Goal: Check status: Check status

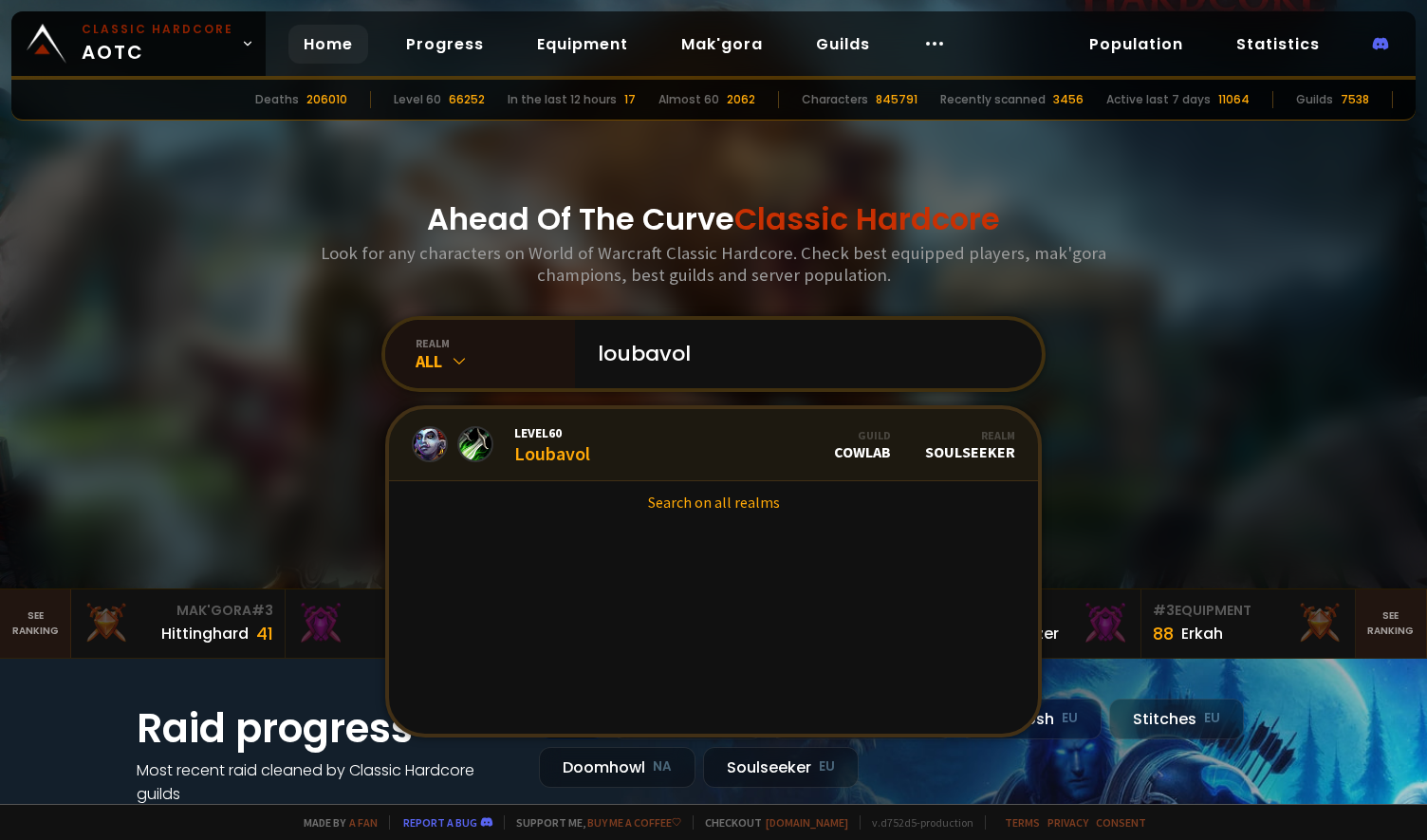
type input "loubavol"
click at [568, 427] on span "Level 60" at bounding box center [552, 433] width 76 height 17
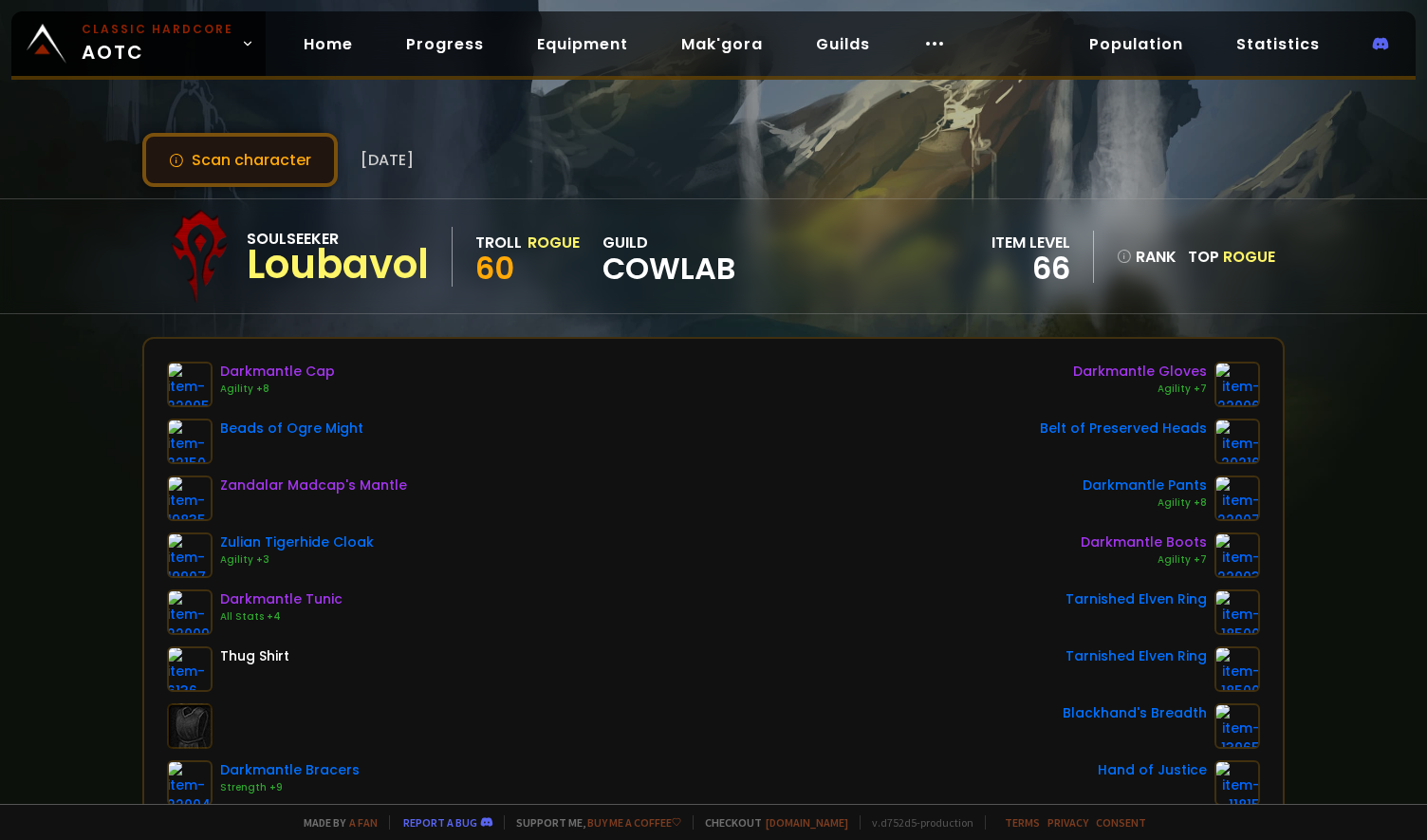
click at [217, 165] on button "Scan character" at bounding box center [240, 160] width 196 height 54
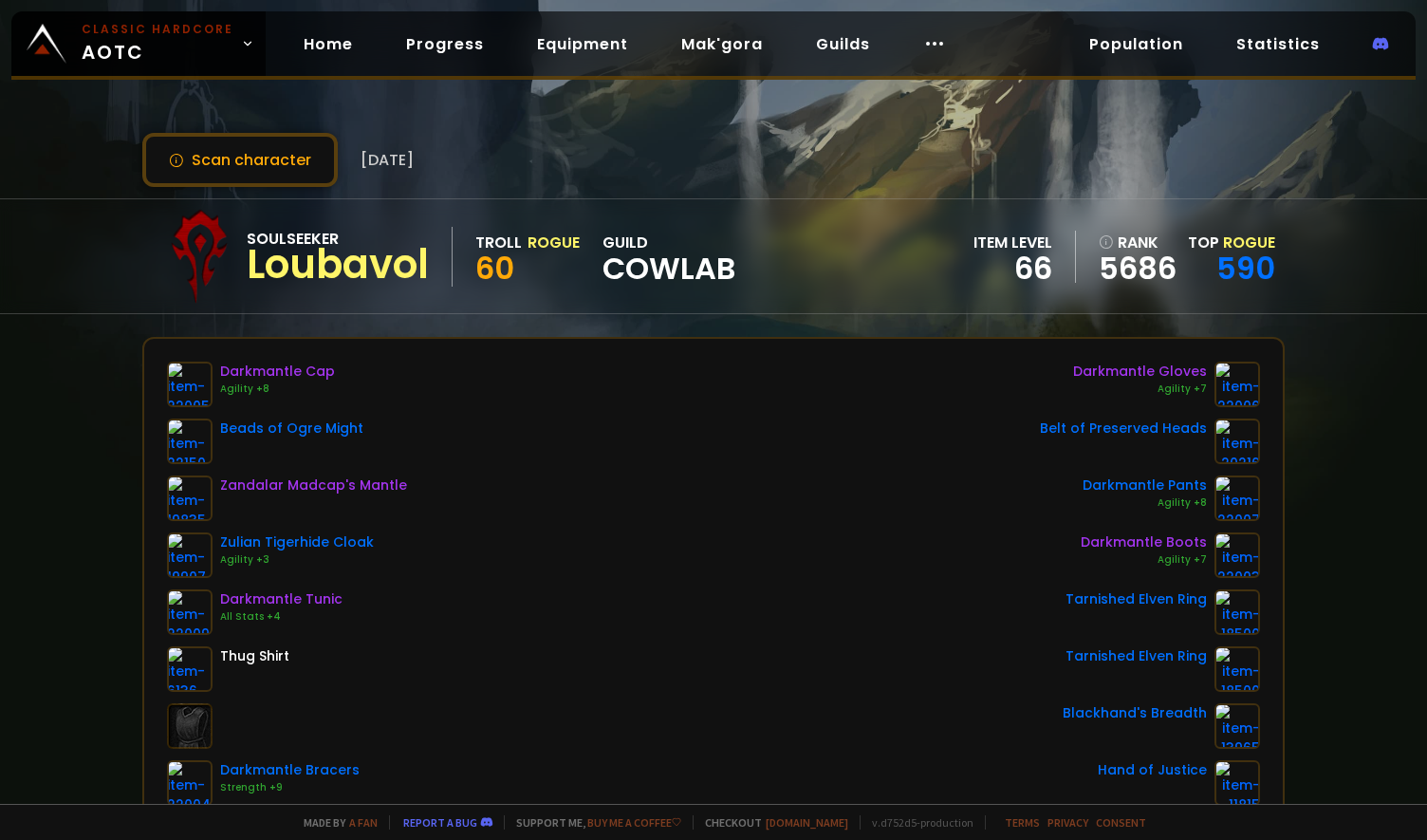
scroll to position [556, 0]
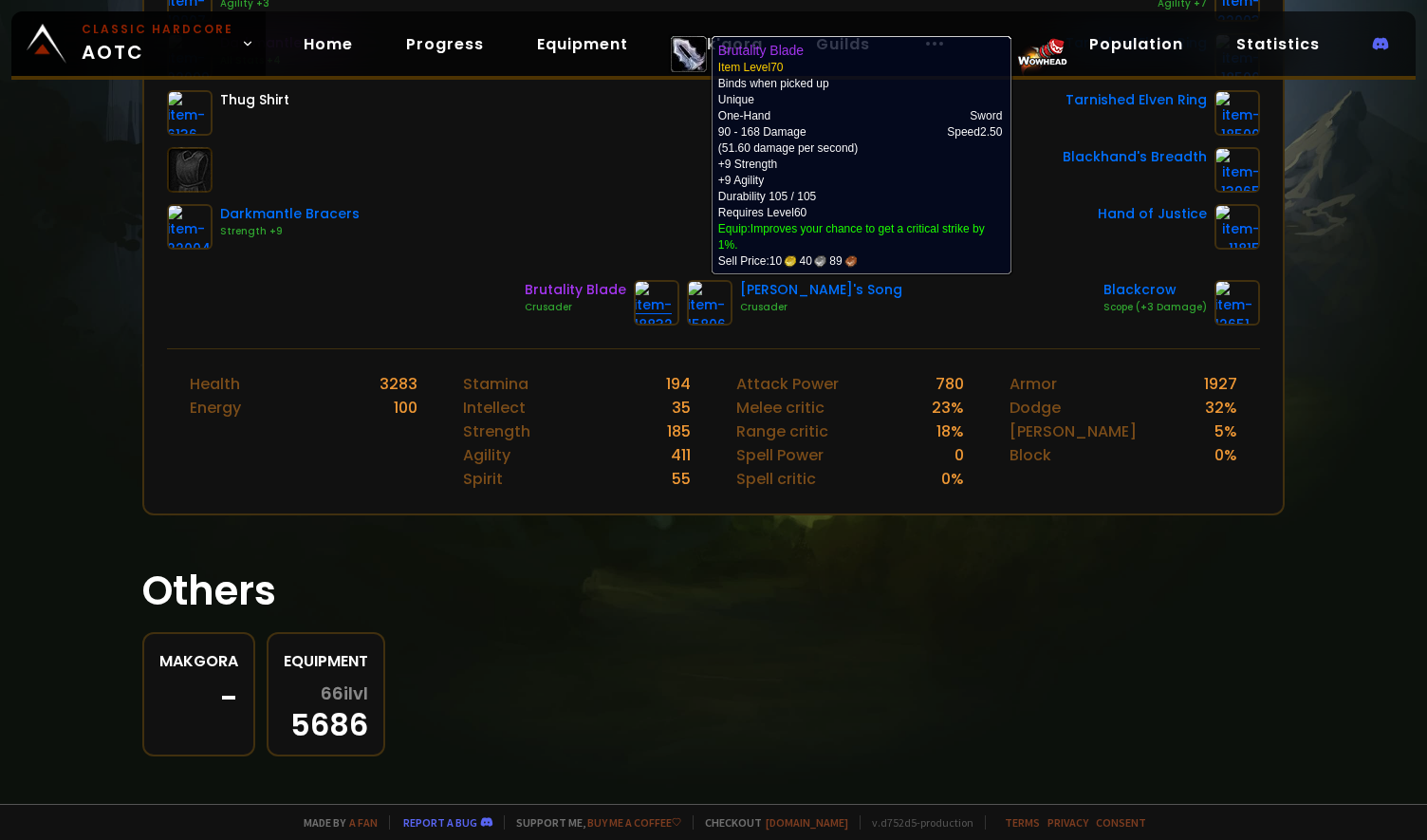
click at [679, 307] on img at bounding box center [656, 302] width 46 height 46
